Goal: Find contact information: Find contact information

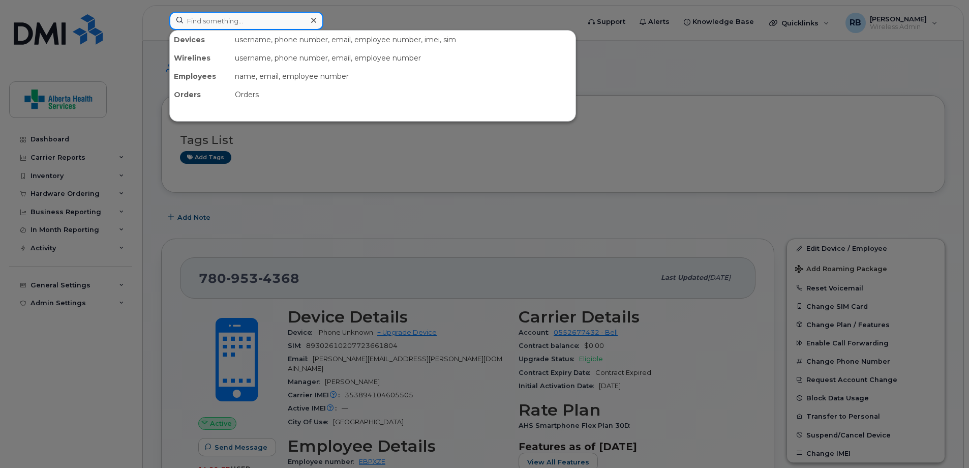
click at [251, 24] on input at bounding box center [246, 21] width 154 height 18
paste input "89049032007008882600185664333441"
type input "89049032007008882600185664333441"
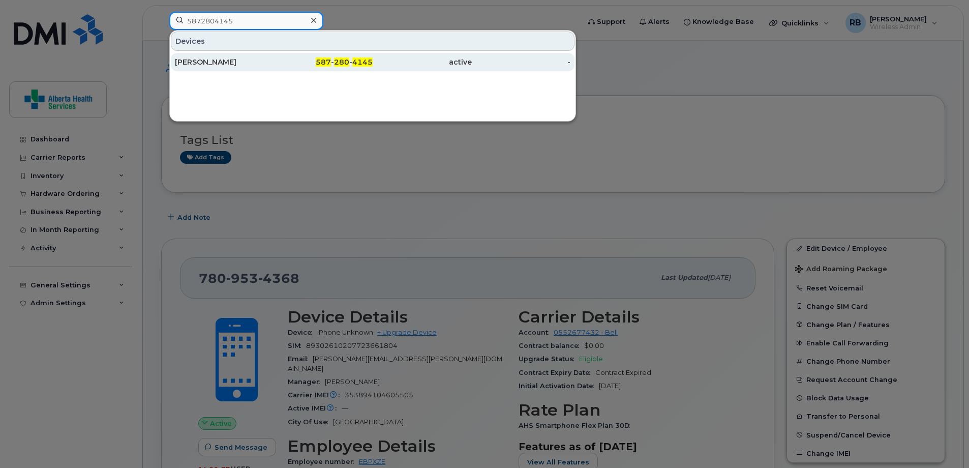
type input "5872804145"
click at [290, 66] on div "587 - 280 - 4145" at bounding box center [323, 62] width 99 height 10
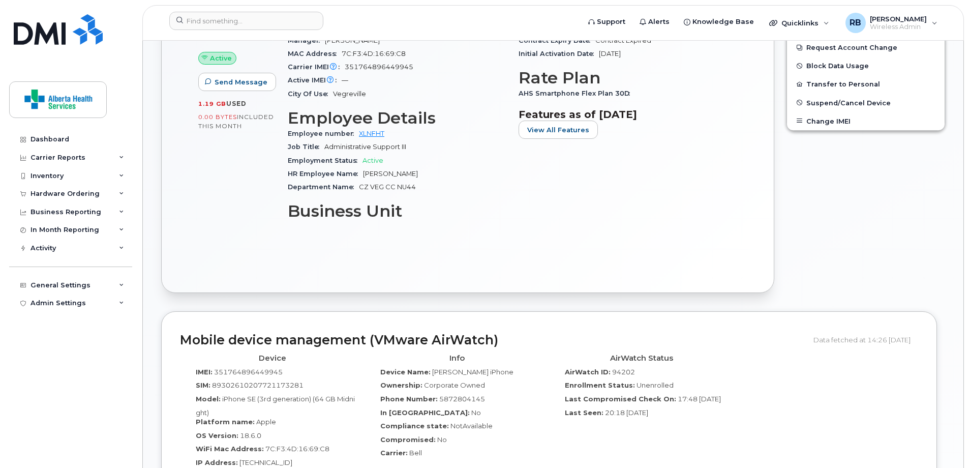
scroll to position [457, 0]
